Goal: Transaction & Acquisition: Purchase product/service

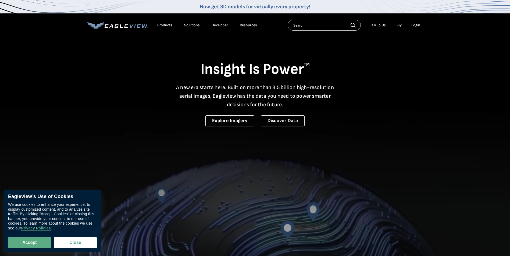
click at [418, 27] on div "Login" at bounding box center [415, 25] width 9 height 5
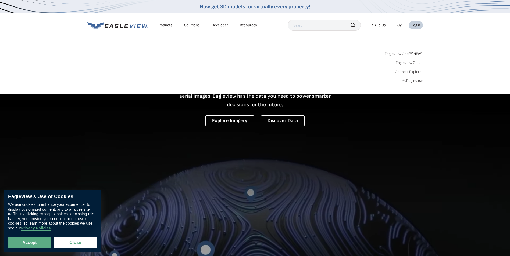
click at [413, 79] on link "MyEagleview" at bounding box center [412, 80] width 22 height 5
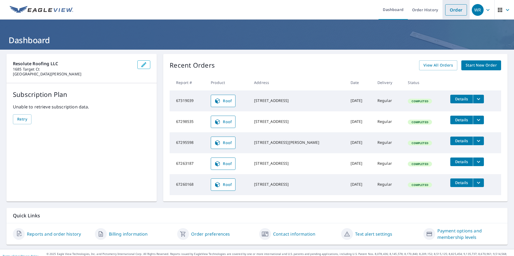
click at [450, 10] on link "Order" at bounding box center [456, 9] width 22 height 11
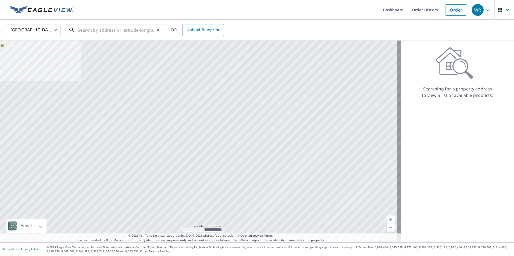
click at [96, 29] on input "text" at bounding box center [116, 30] width 77 height 15
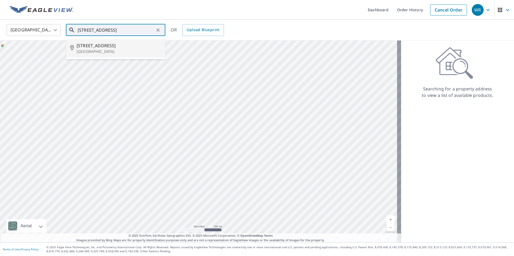
click at [103, 49] on p "Delray Beach, FL 33483" at bounding box center [119, 51] width 84 height 5
type input "954 Tropic Blvd Delray Beach, FL 33483"
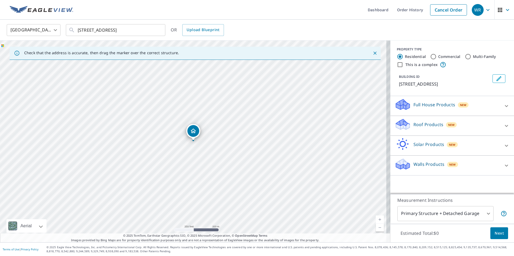
click at [477, 125] on div "Roof Products New" at bounding box center [447, 125] width 105 height 15
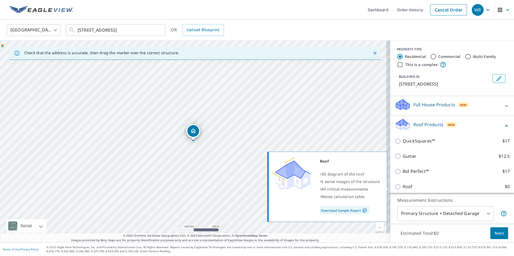
click at [395, 188] on input "Roof $0" at bounding box center [399, 187] width 8 height 6
checkbox input "true"
type input "3"
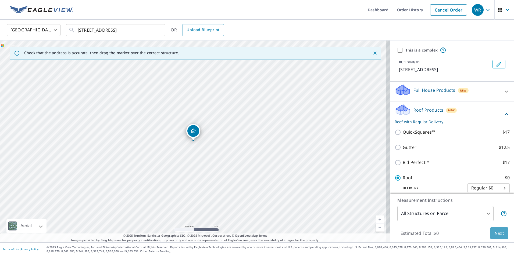
click at [498, 232] on span "Next" at bounding box center [499, 233] width 9 height 7
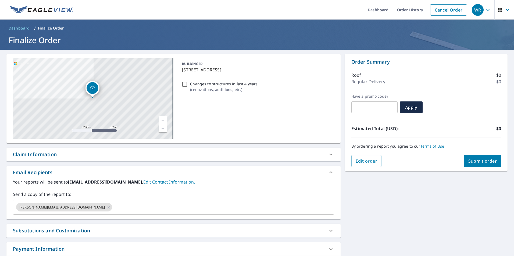
scroll to position [35, 0]
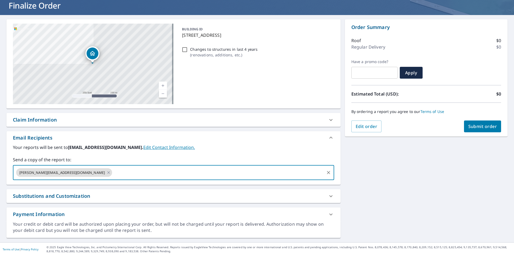
click at [113, 175] on input "text" at bounding box center [218, 173] width 211 height 10
type input "rex@resoluteroofs.com"
click at [400, 183] on div "954 Tropic Blvd Delray Beach, FL 33483 Aerial Road A standard road map Aerial A…" at bounding box center [257, 129] width 514 height 228
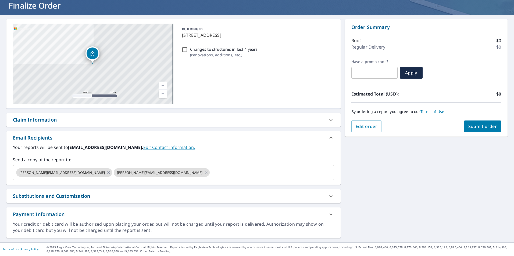
click at [484, 126] on span "Submit order" at bounding box center [482, 127] width 29 height 6
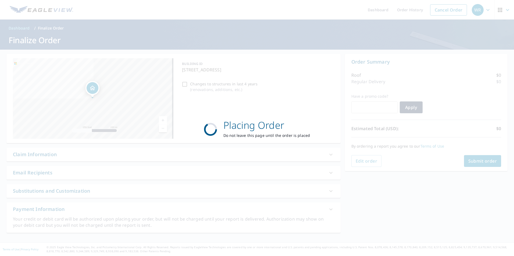
scroll to position [0, 0]
